Goal: Task Accomplishment & Management: Complete application form

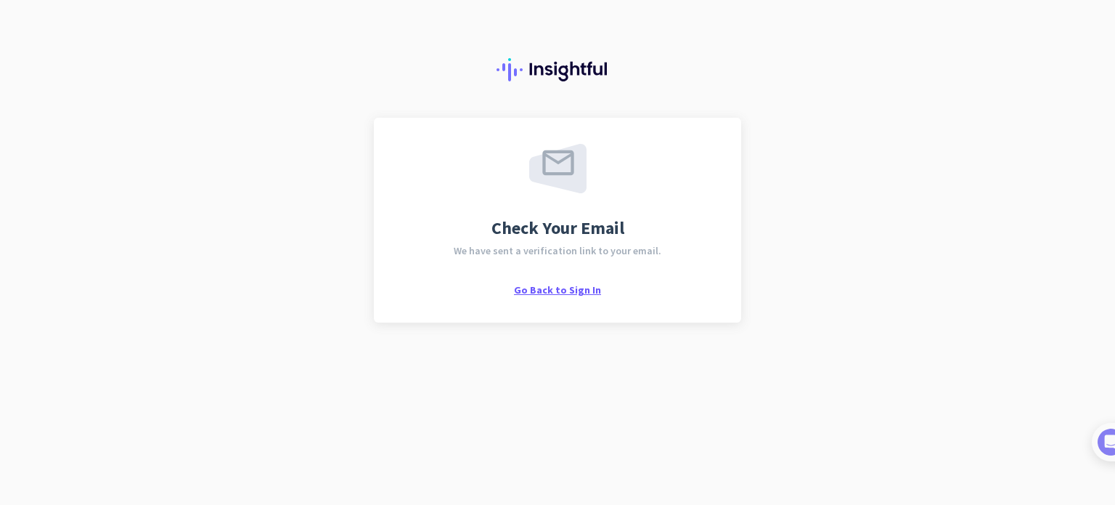
click at [588, 293] on span "Go Back to Sign In" at bounding box center [557, 289] width 87 height 13
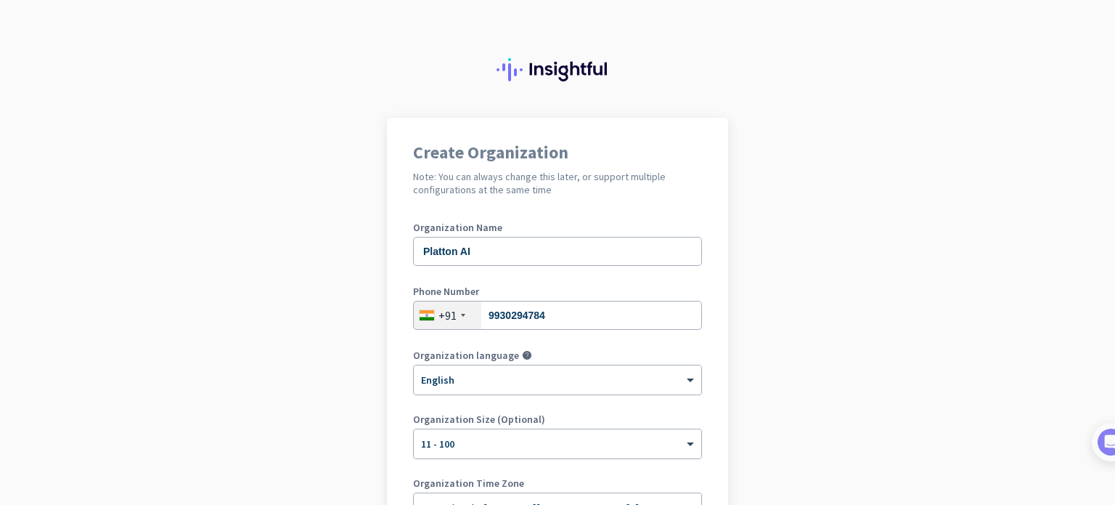
scroll to position [197, 0]
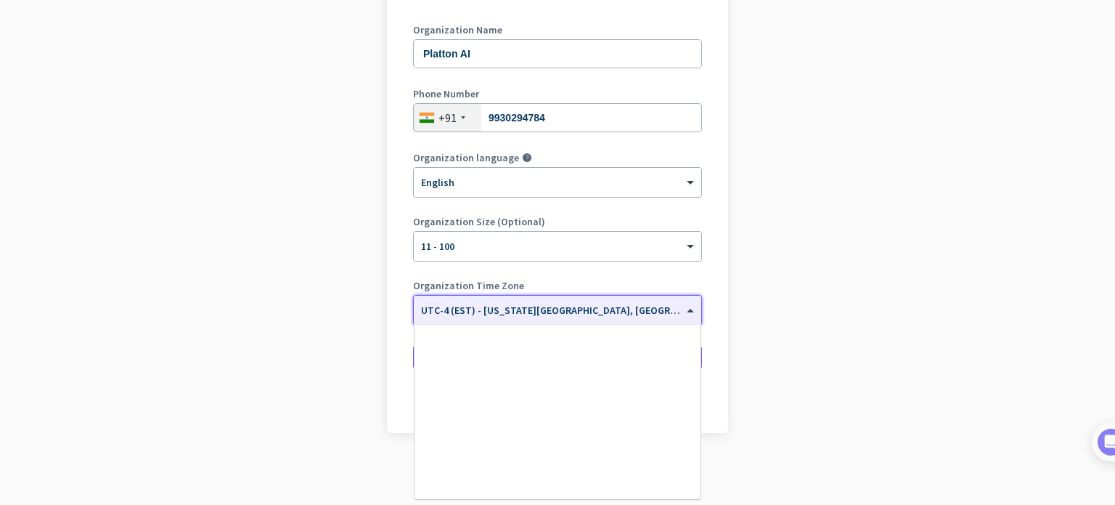
click at [671, 314] on span "UTC-4 (EST) - [US_STATE][GEOGRAPHIC_DATA], [GEOGRAPHIC_DATA], [GEOGRAPHIC_DATA]…" at bounding box center [673, 309] width 505 height 13
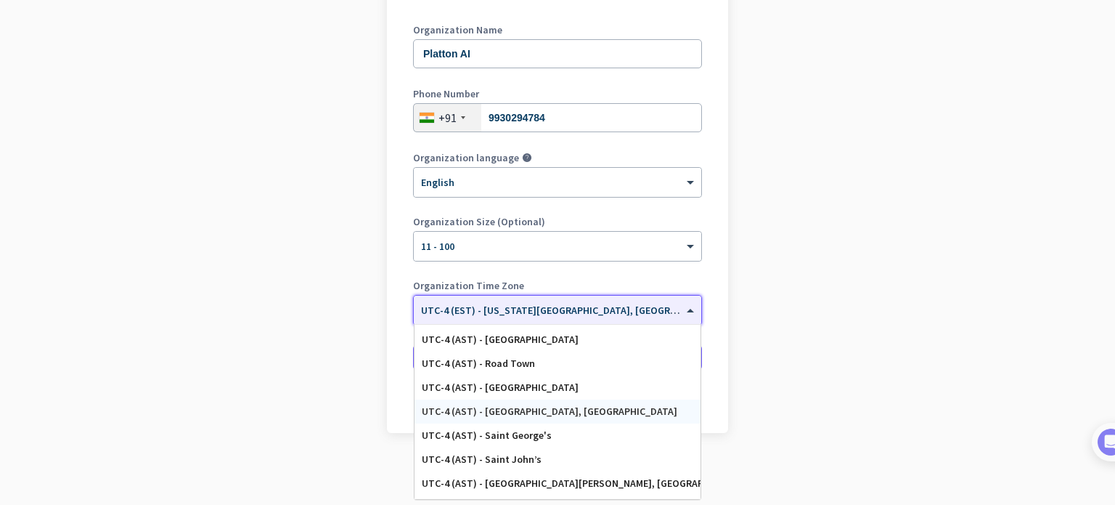
scroll to position [1677, 0]
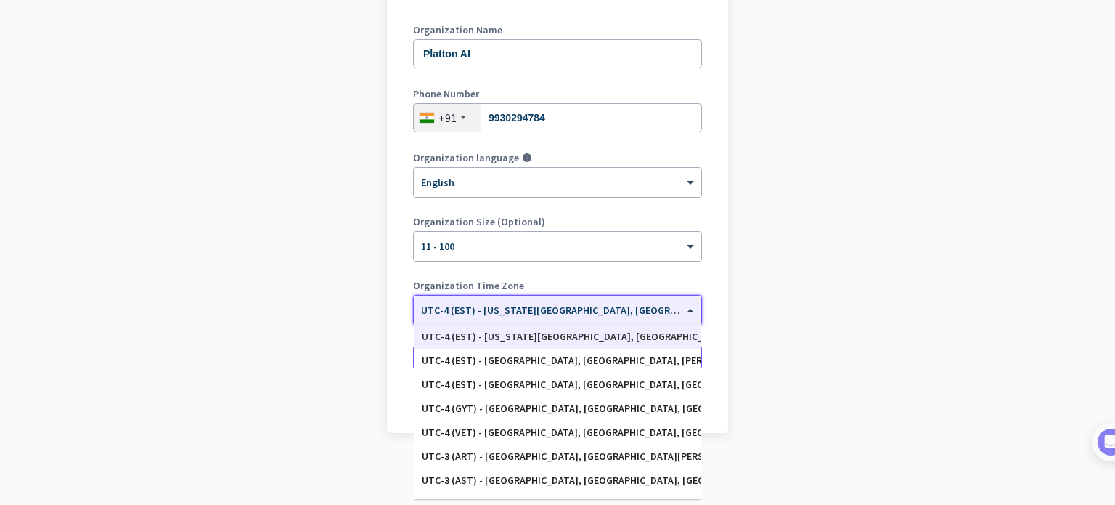
click at [584, 341] on div "UTC-4 (EST) - [US_STATE][GEOGRAPHIC_DATA], [GEOGRAPHIC_DATA], [GEOGRAPHIC_DATA]…" at bounding box center [558, 336] width 272 height 12
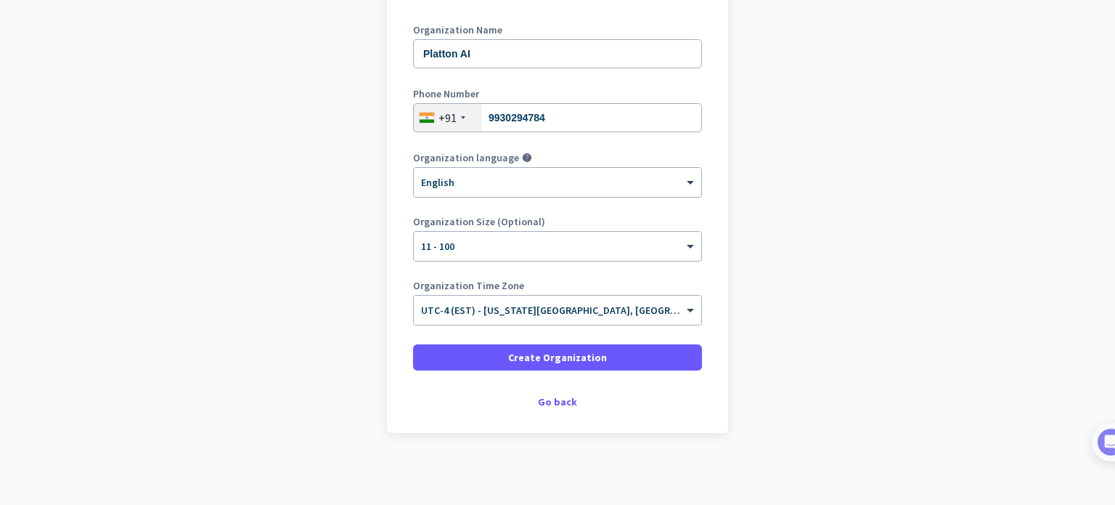
click at [842, 333] on app-onboarding-organization "Create Organization Note: You can always change this later, or support multiple…" at bounding box center [557, 212] width 1115 height 585
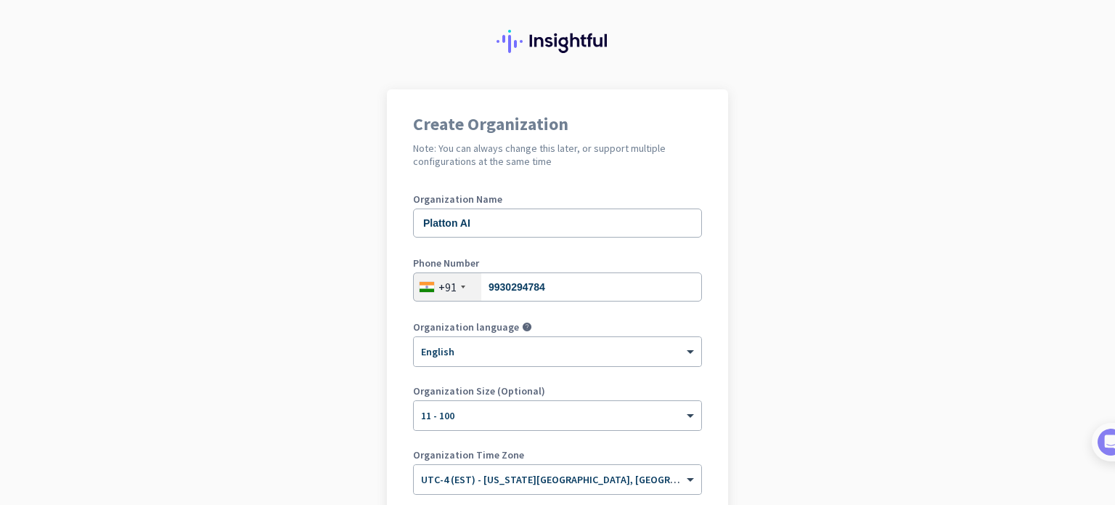
scroll to position [197, 0]
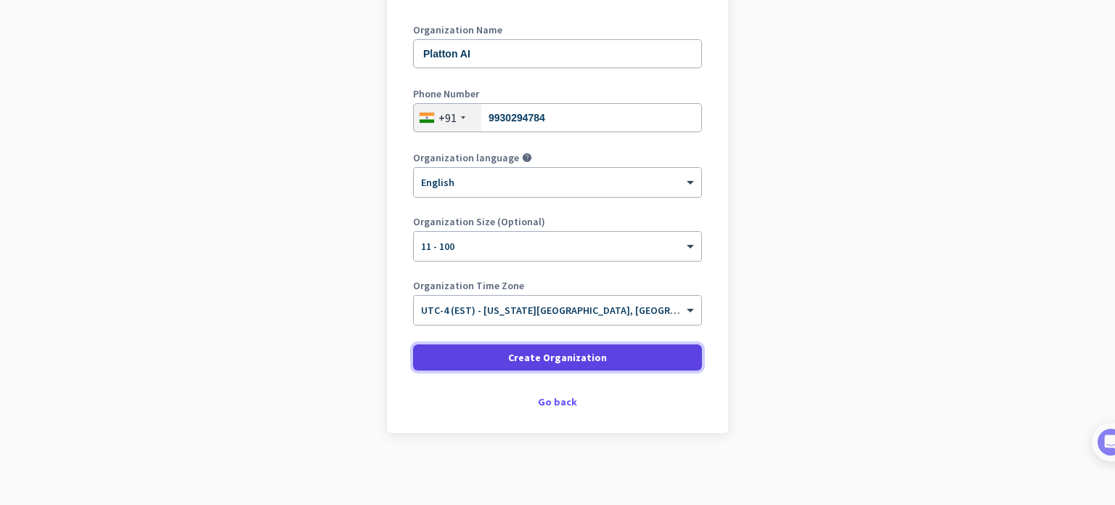
click at [588, 358] on span "Create Organization" at bounding box center [557, 357] width 99 height 15
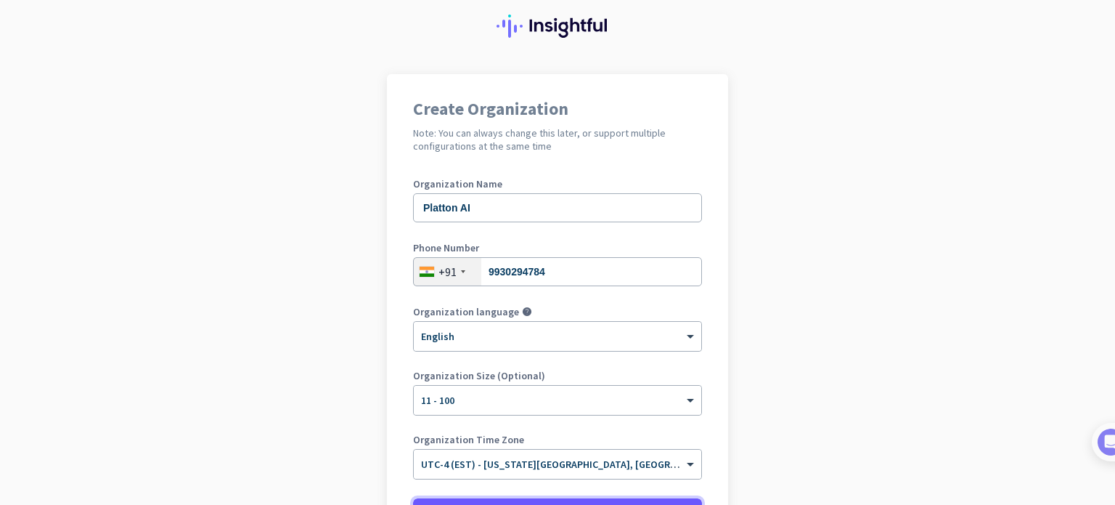
scroll to position [0, 0]
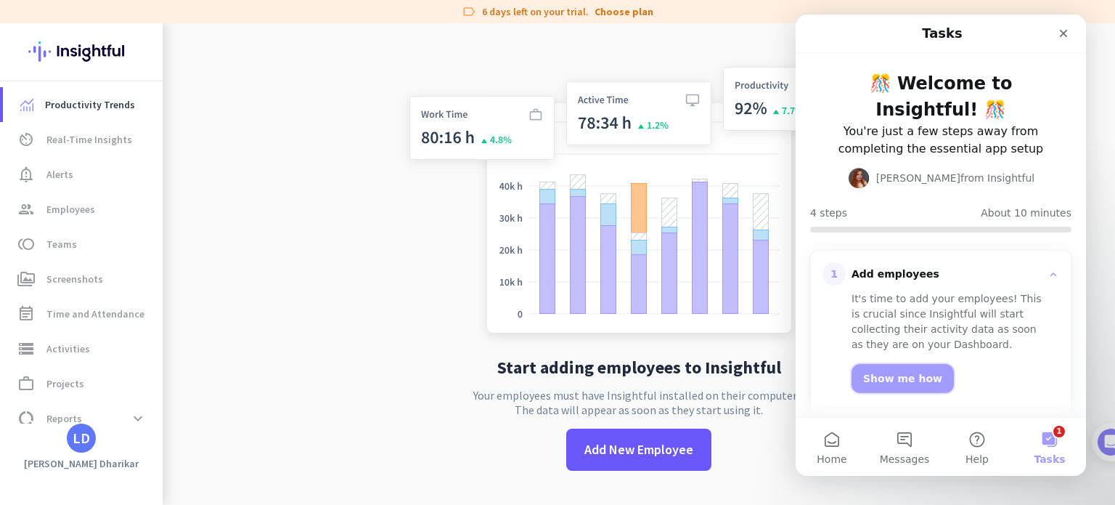
click at [902, 383] on link "Show me how" at bounding box center [903, 378] width 102 height 29
